Goal: Information Seeking & Learning: Stay updated

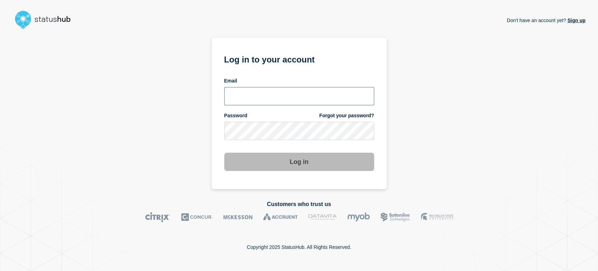
click at [238, 95] on input "email input" at bounding box center [299, 96] width 150 height 18
type input "[PERSON_NAME][EMAIL_ADDRESS][PERSON_NAME][DOMAIN_NAME]"
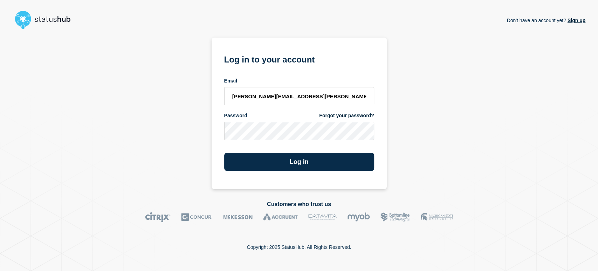
click at [224, 152] on button "Log in" at bounding box center [299, 161] width 150 height 18
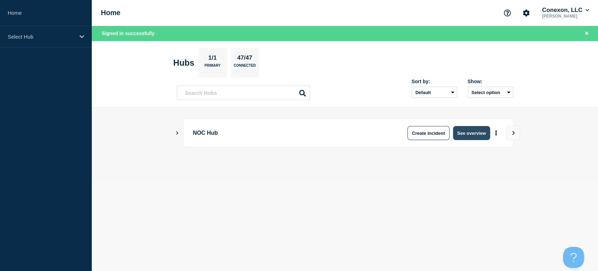
click at [465, 132] on button "See overview" at bounding box center [471, 133] width 37 height 14
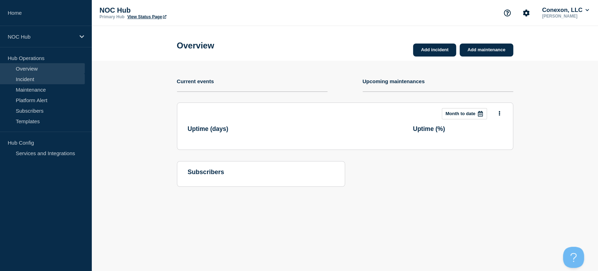
click at [30, 80] on link "Incident" at bounding box center [42, 79] width 85 height 11
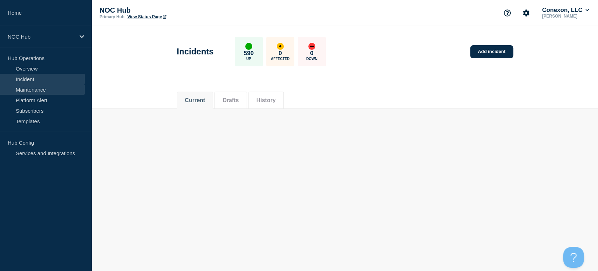
click at [27, 88] on link "Maintenance" at bounding box center [42, 89] width 85 height 11
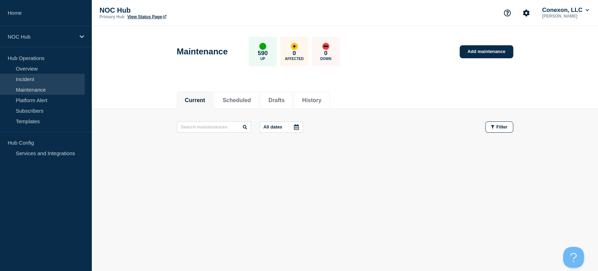
click at [25, 81] on link "Incident" at bounding box center [42, 79] width 85 height 11
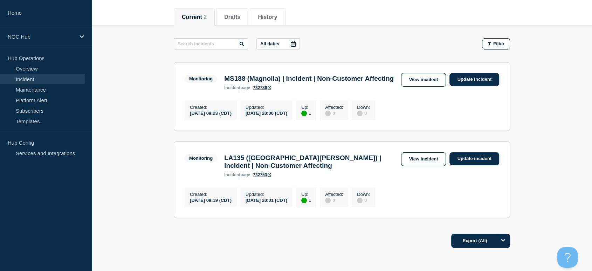
scroll to position [22, 0]
